Goal: Task Accomplishment & Management: Use online tool/utility

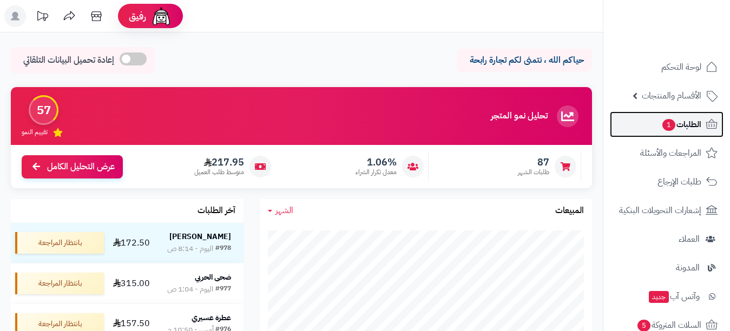
click at [688, 125] on span "الطلبات 1" at bounding box center [681, 124] width 40 height 15
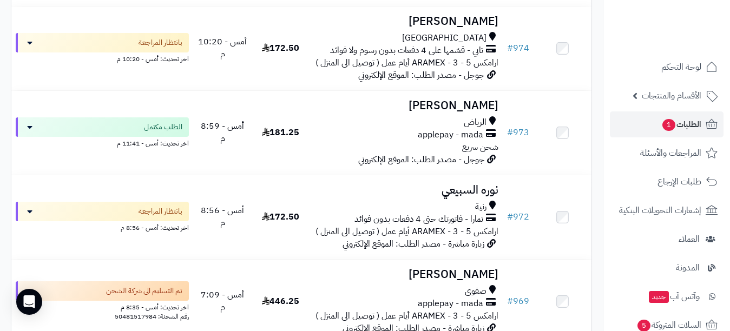
scroll to position [433, 0]
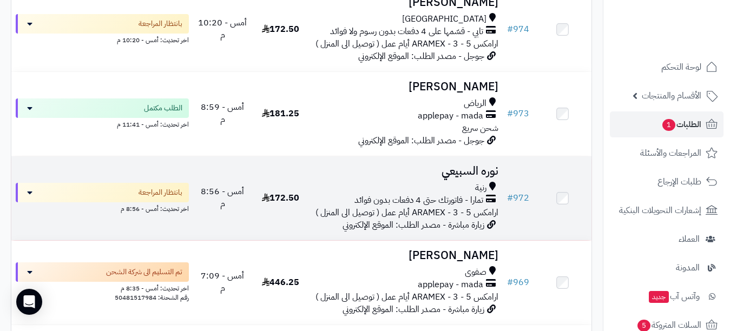
click at [473, 174] on h3 "نوره السبيعي" at bounding box center [406, 171] width 185 height 12
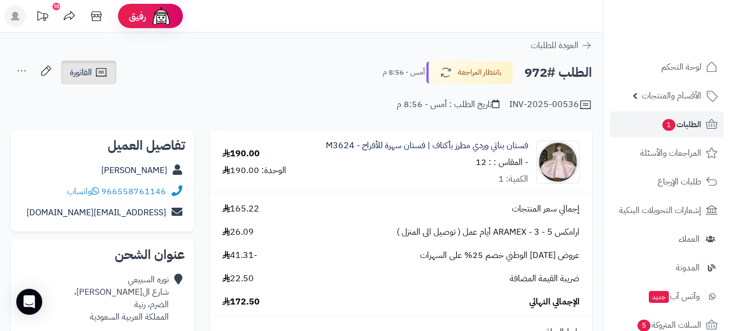
click at [97, 67] on icon at bounding box center [101, 72] width 13 height 13
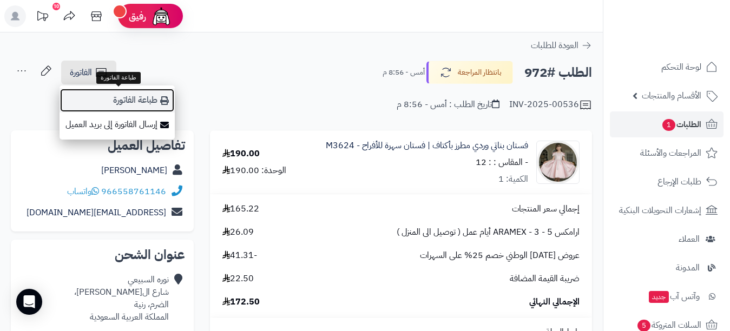
click at [110, 102] on link "طباعة الفاتورة" at bounding box center [117, 100] width 115 height 24
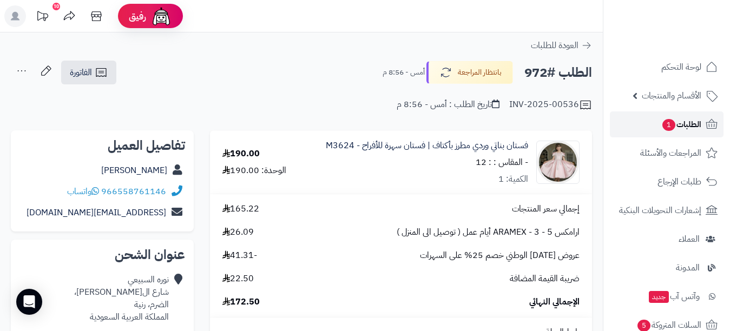
click at [690, 128] on span "الطلبات 1" at bounding box center [681, 124] width 40 height 15
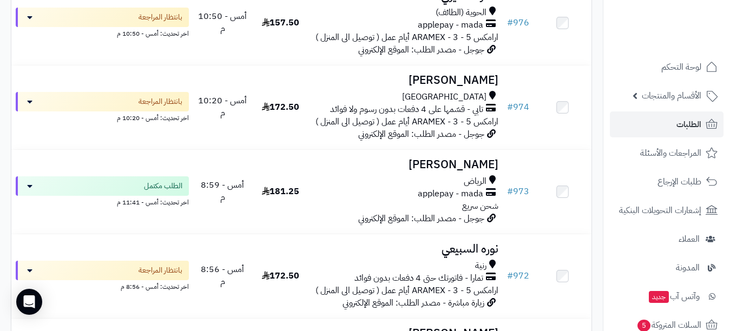
scroll to position [379, 0]
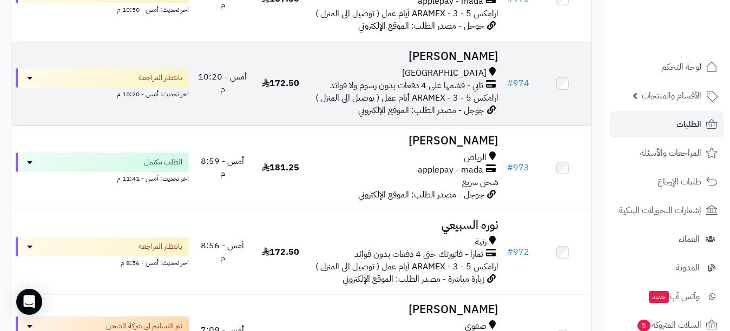
click at [407, 61] on h3 "Mohamed Alharbi" at bounding box center [406, 56] width 185 height 12
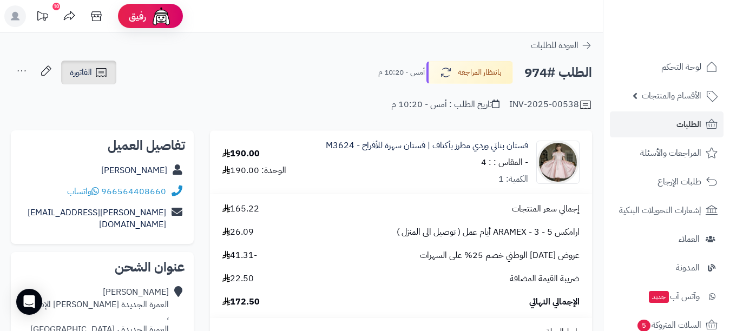
click at [86, 74] on span "الفاتورة" at bounding box center [81, 72] width 22 height 13
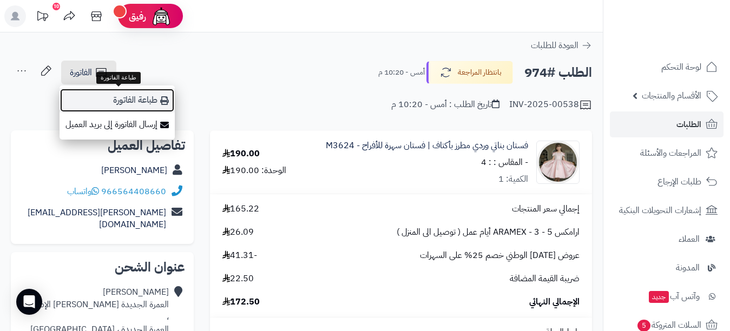
click at [123, 100] on link "طباعة الفاتورة" at bounding box center [117, 100] width 115 height 24
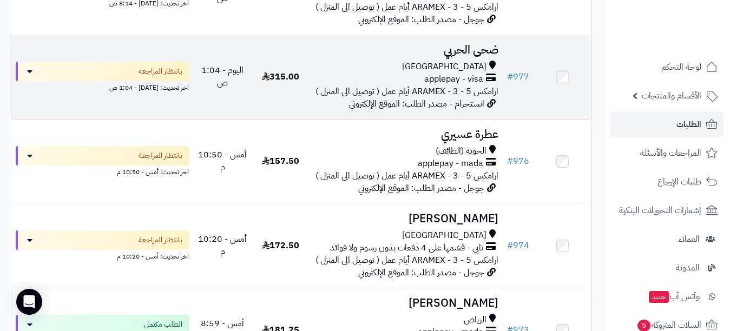
scroll to position [162, 0]
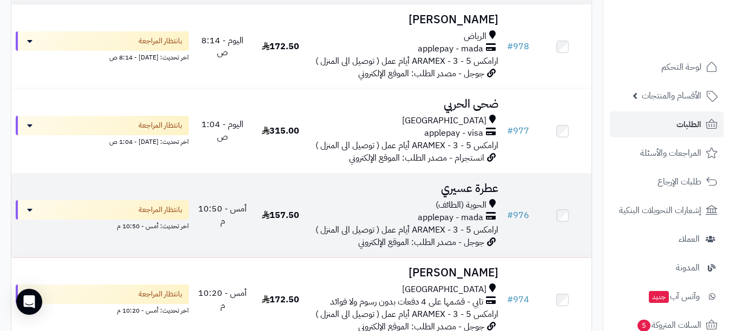
click at [469, 191] on h3 "عطرة عسيري" at bounding box center [406, 188] width 185 height 12
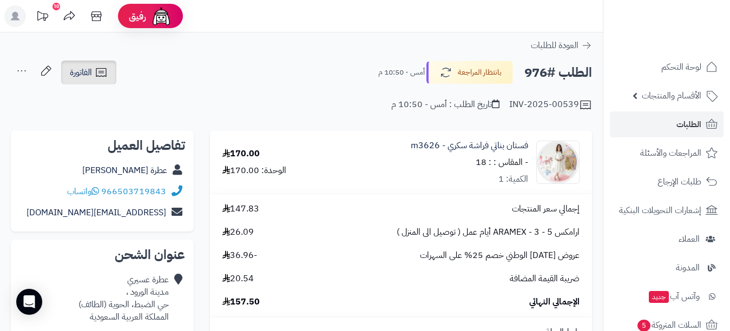
click at [105, 76] on icon at bounding box center [101, 72] width 10 height 9
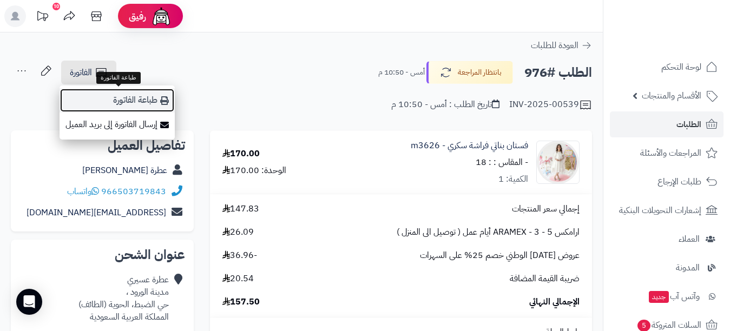
click at [136, 101] on link "طباعة الفاتورة" at bounding box center [117, 100] width 115 height 24
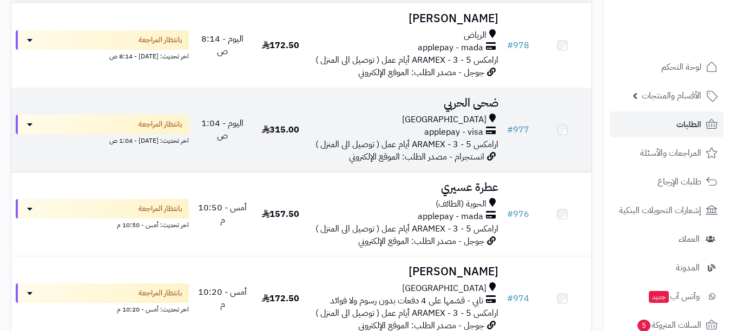
scroll to position [162, 0]
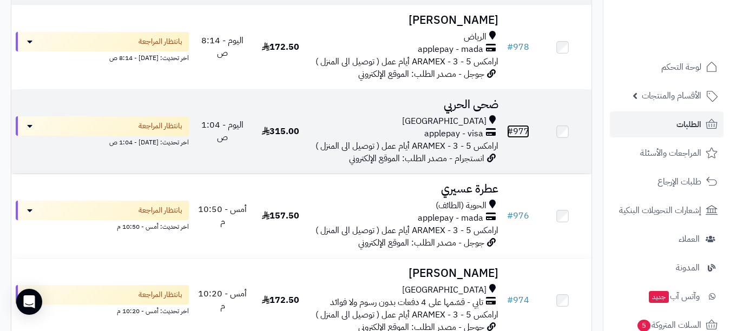
click at [519, 134] on link "# 977" at bounding box center [518, 131] width 22 height 13
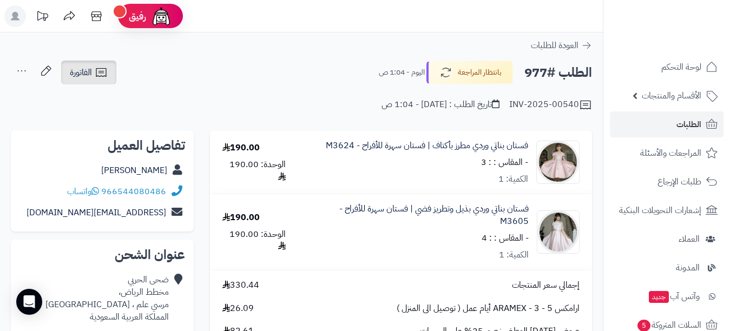
click at [112, 75] on link "الفاتورة" at bounding box center [88, 73] width 55 height 24
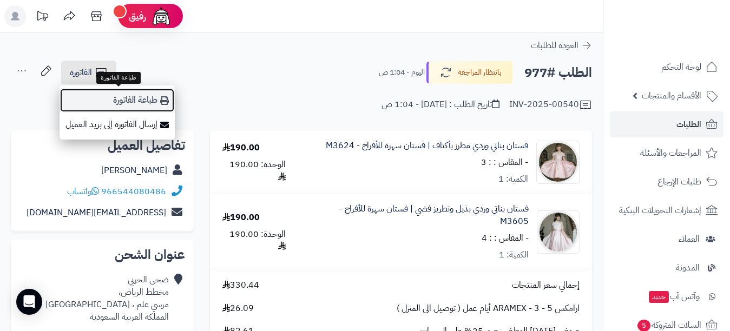
click at [137, 99] on link "طباعة الفاتورة" at bounding box center [117, 100] width 115 height 24
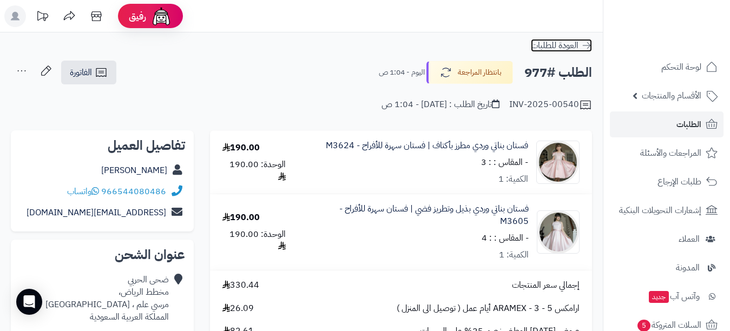
click at [580, 41] on link "العودة للطلبات" at bounding box center [561, 45] width 61 height 13
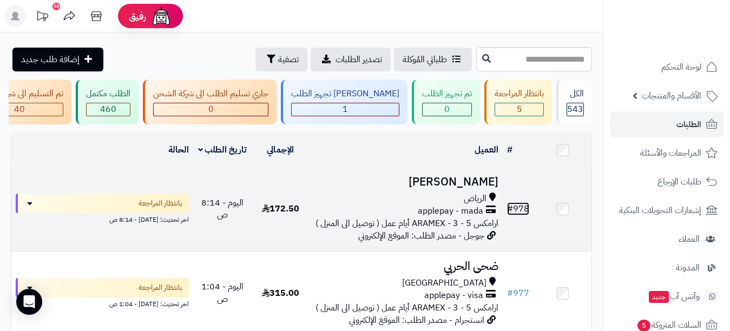
click at [526, 215] on link "# 978" at bounding box center [518, 208] width 22 height 13
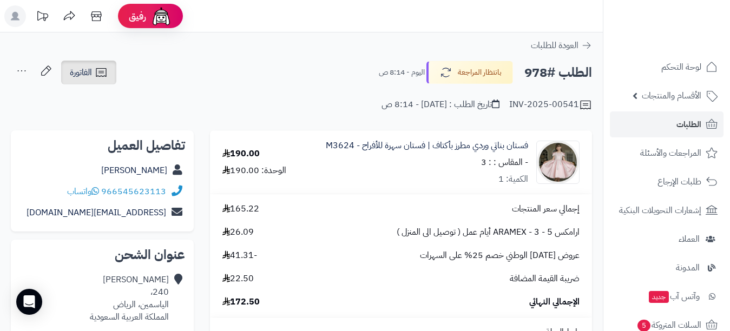
click at [86, 71] on span "الفاتورة" at bounding box center [81, 72] width 22 height 13
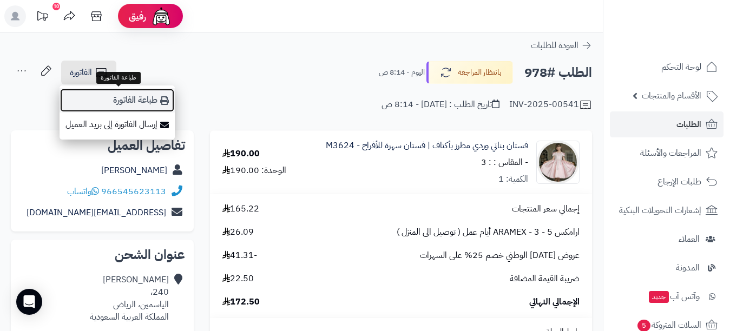
click at [131, 99] on link "طباعة الفاتورة" at bounding box center [117, 100] width 115 height 24
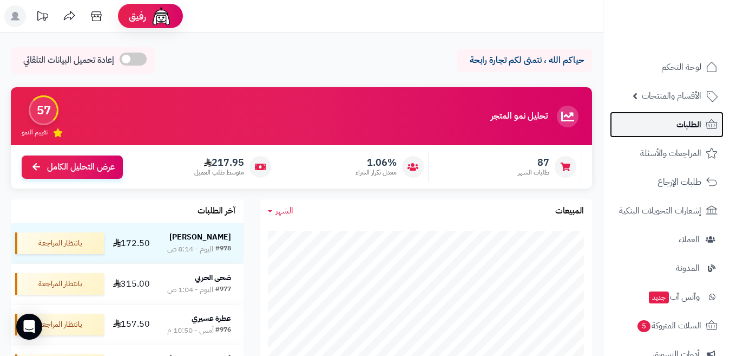
click at [666, 121] on link "الطلبات" at bounding box center [667, 125] width 114 height 26
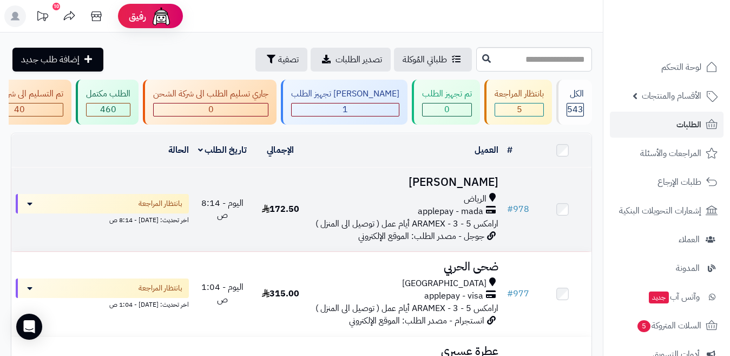
click at [473, 181] on h3 "[PERSON_NAME]" at bounding box center [406, 182] width 185 height 12
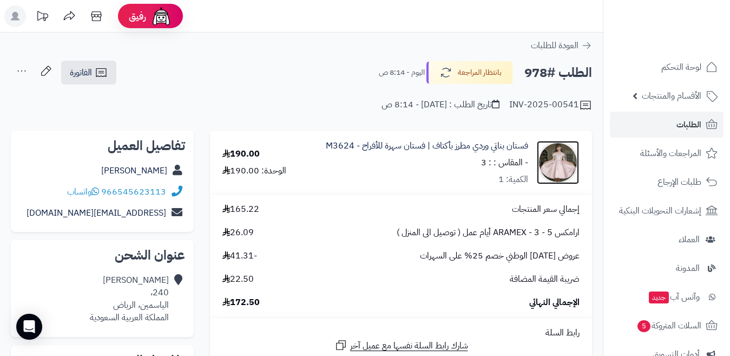
click at [560, 169] on img at bounding box center [558, 162] width 42 height 43
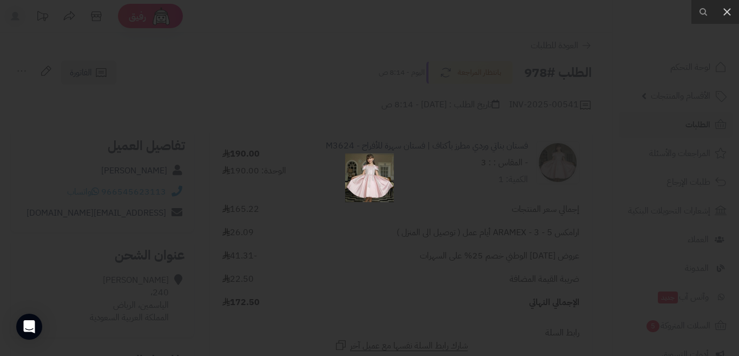
click at [374, 180] on img at bounding box center [369, 177] width 49 height 49
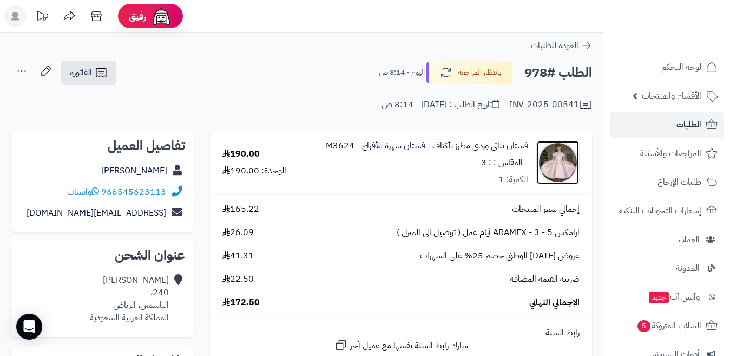
click at [546, 160] on img at bounding box center [558, 162] width 42 height 43
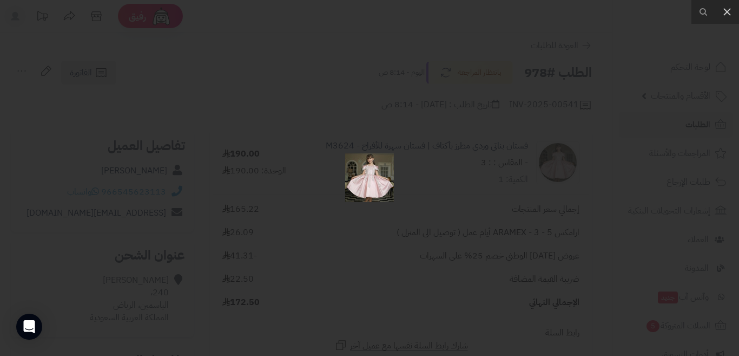
click at [361, 178] on img at bounding box center [369, 177] width 49 height 49
click at [361, 178] on div at bounding box center [369, 178] width 739 height 356
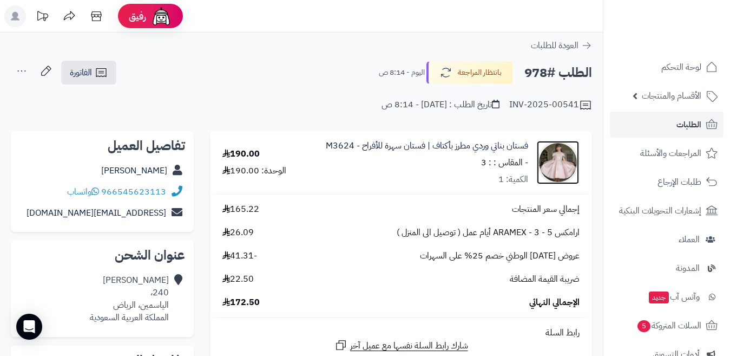
click at [554, 169] on img at bounding box center [558, 162] width 42 height 43
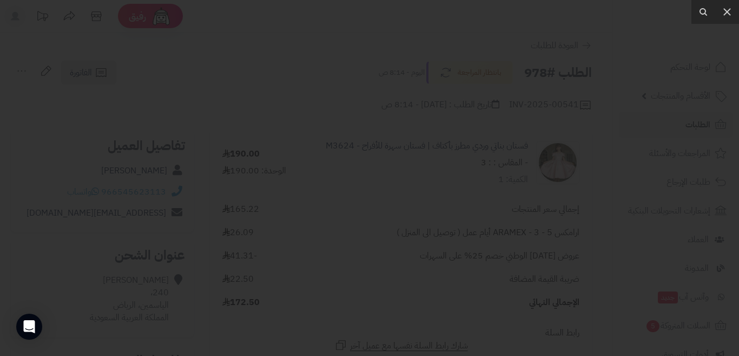
click at [554, 169] on div at bounding box center [369, 178] width 739 height 356
drag, startPoint x: 377, startPoint y: 180, endPoint x: 395, endPoint y: 173, distance: 19.2
click at [395, 173] on div at bounding box center [369, 168] width 739 height 356
click at [318, 279] on div at bounding box center [369, 178] width 739 height 356
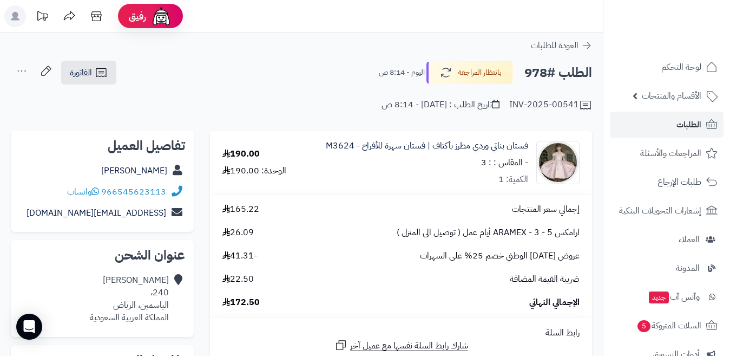
click at [336, 283] on div "ضريبة القيمة المضافة 22.50" at bounding box center [401, 279] width 374 height 12
